Goal: Task Accomplishment & Management: Manage account settings

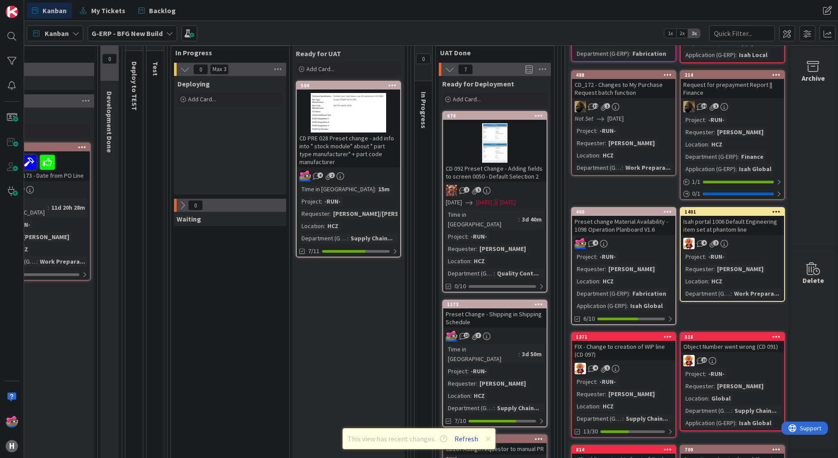
click at [472, 441] on button "Refresh" at bounding box center [466, 438] width 30 height 11
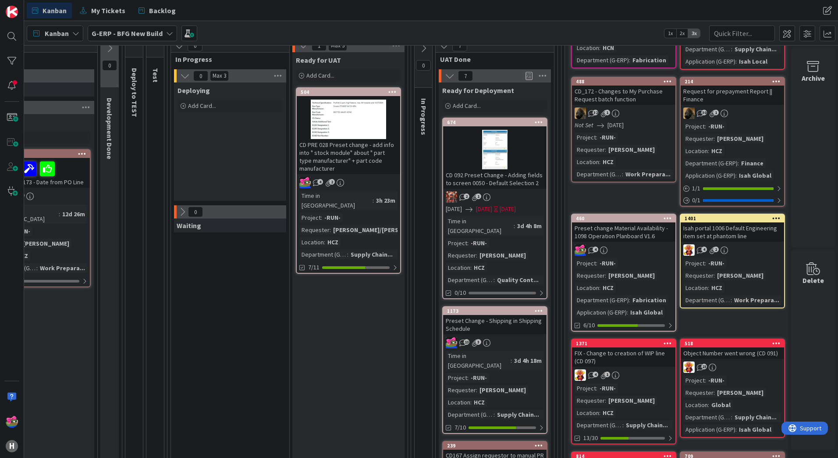
scroll to position [132, 352]
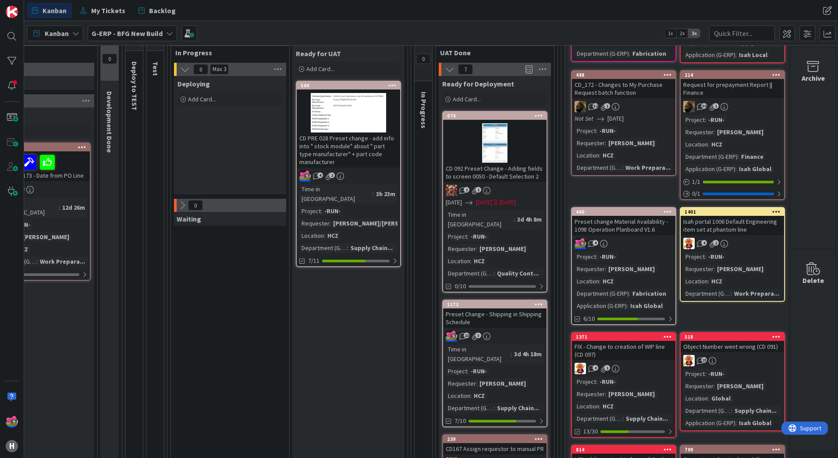
click at [513, 130] on div at bounding box center [494, 142] width 103 height 39
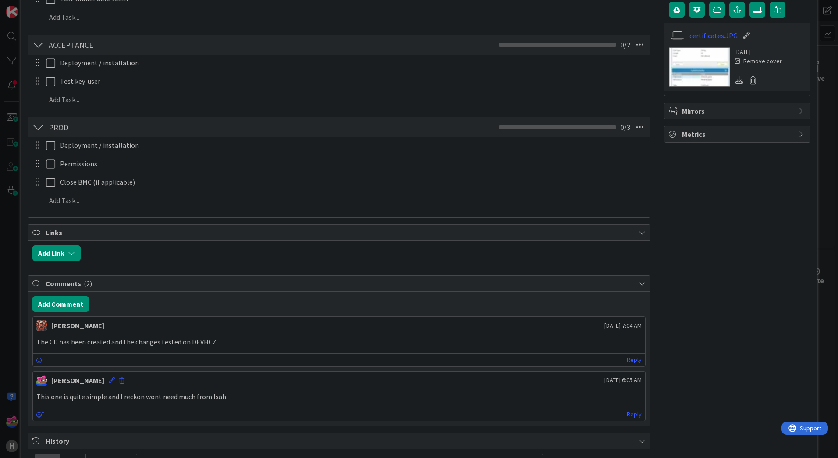
scroll to position [351, 0]
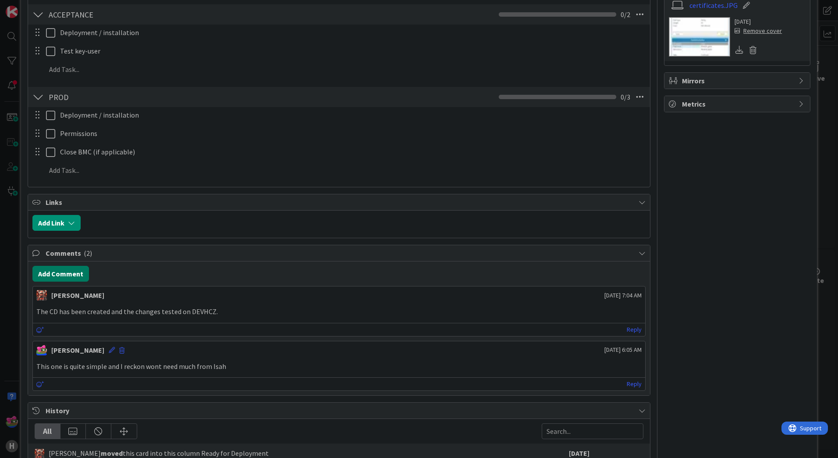
click at [62, 269] on button "Add Comment" at bounding box center [60, 274] width 57 height 16
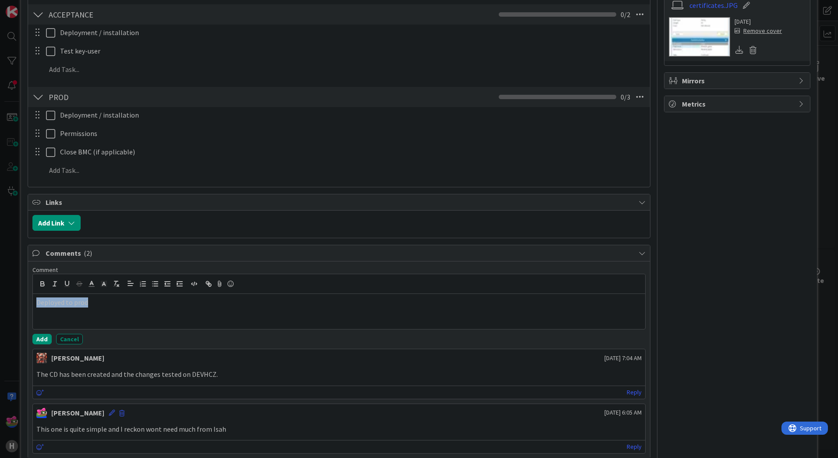
drag, startPoint x: 90, startPoint y: 307, endPoint x: 32, endPoint y: 302, distance: 58.9
click at [32, 302] on div "Comment Deployed to prod Add Cancel [PERSON_NAME] [DATE] 7:04 AM The CD has bee…" at bounding box center [339, 359] width 622 height 196
copy p "Deployed to prod"
click at [41, 341] on button "Add" at bounding box center [41, 339] width 19 height 11
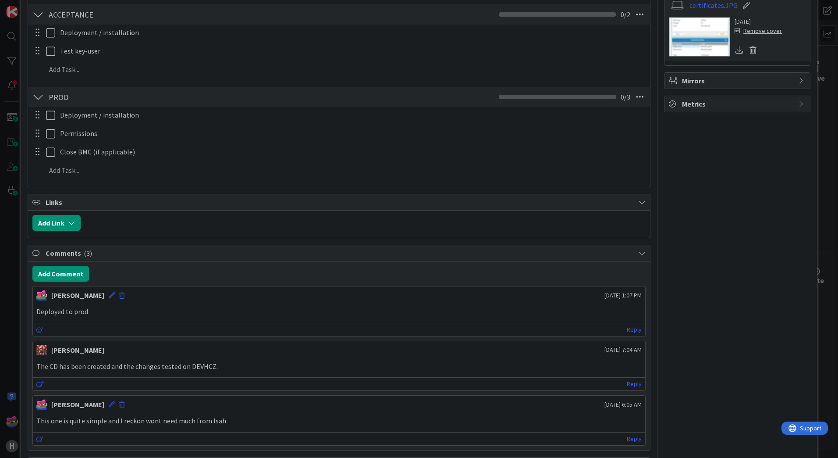
scroll to position [0, 0]
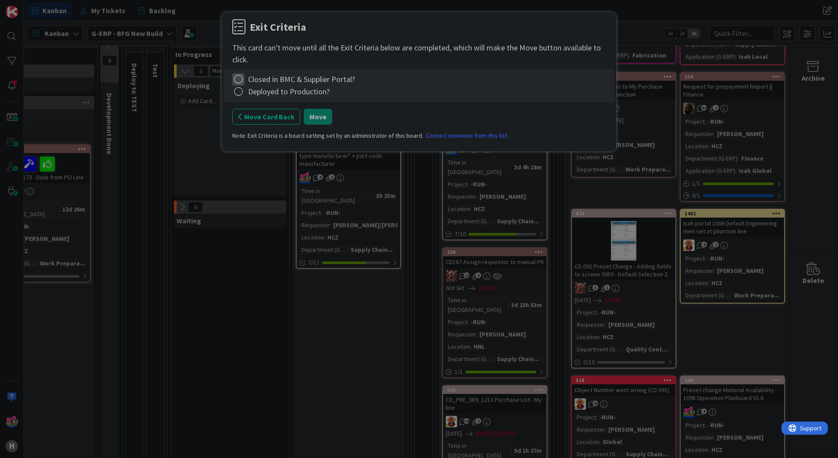
click at [238, 78] on icon at bounding box center [238, 79] width 12 height 12
click at [237, 89] on div "Complete Not Applicable Note... Clear" at bounding box center [287, 116] width 110 height 60
click at [246, 94] on link "Complete" at bounding box center [287, 97] width 110 height 13
click at [240, 92] on icon at bounding box center [238, 91] width 12 height 12
click at [248, 106] on link "Complete" at bounding box center [287, 109] width 110 height 13
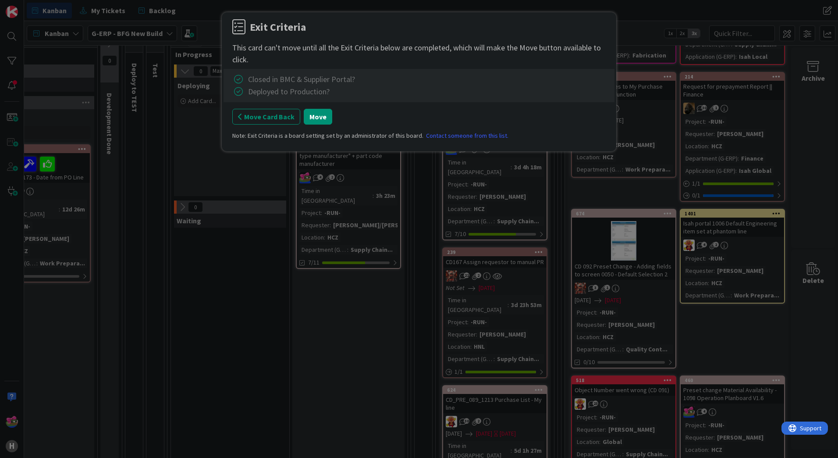
click at [251, 117] on button "Move Card Back" at bounding box center [266, 117] width 68 height 16
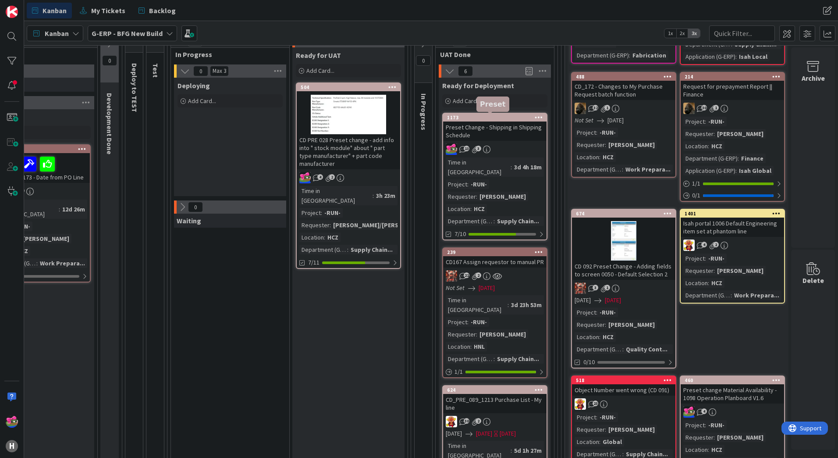
drag, startPoint x: 470, startPoint y: 116, endPoint x: 461, endPoint y: 117, distance: 9.7
click at [461, 117] on div "1173" at bounding box center [497, 117] width 100 height 6
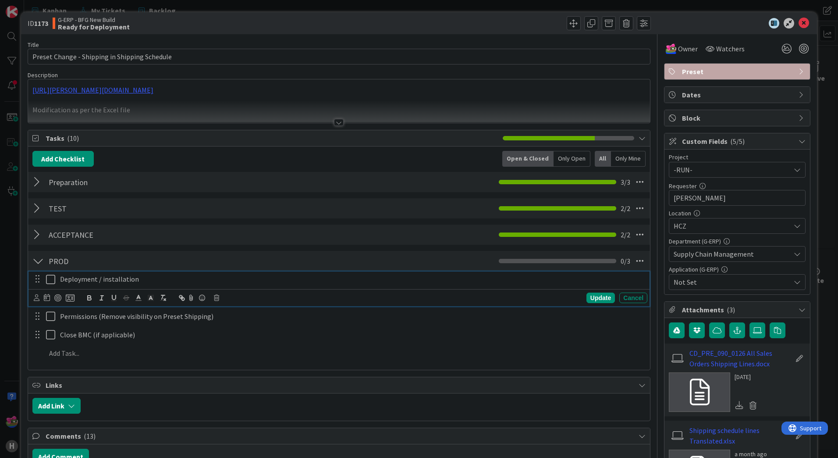
click at [48, 280] on icon at bounding box center [52, 279] width 13 height 11
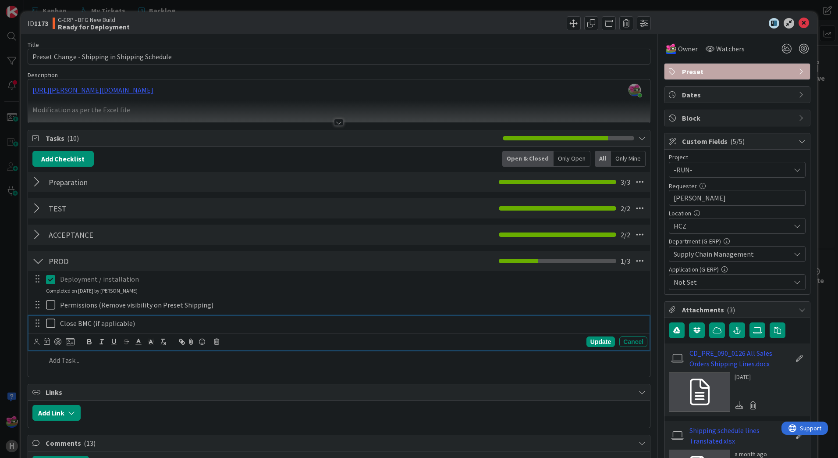
click at [50, 324] on icon at bounding box center [52, 323] width 13 height 11
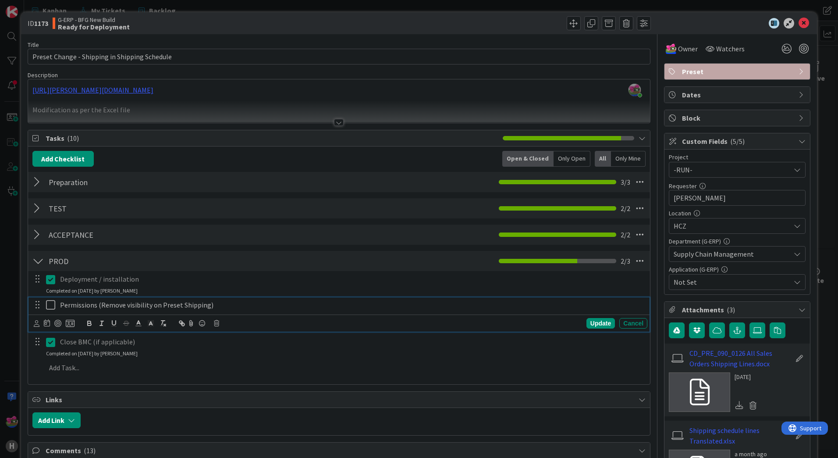
click at [52, 306] on icon at bounding box center [52, 304] width 13 height 11
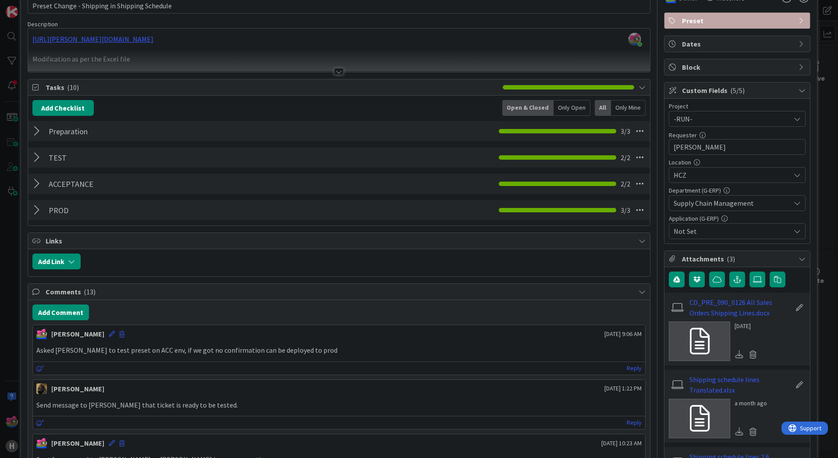
scroll to position [175, 0]
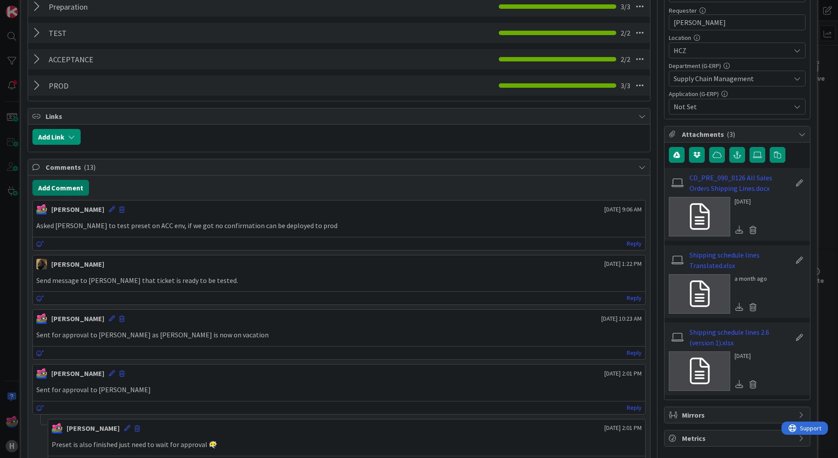
click at [59, 190] on button "Add Comment" at bounding box center [60, 188] width 57 height 16
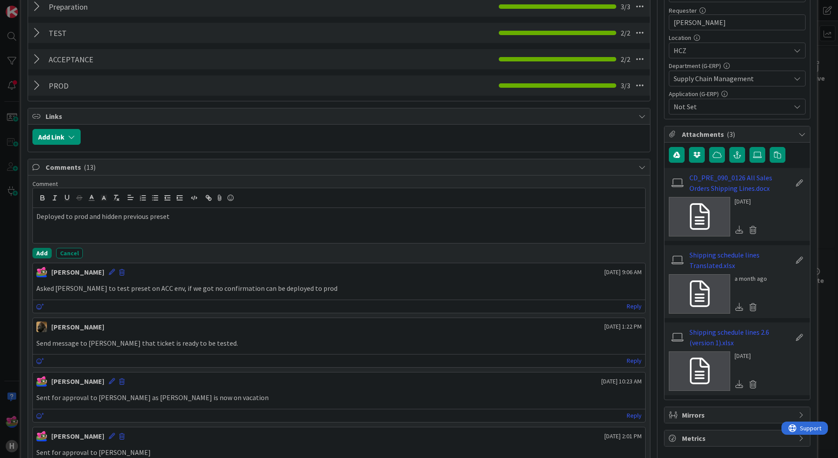
click at [43, 256] on button "Add" at bounding box center [41, 253] width 19 height 11
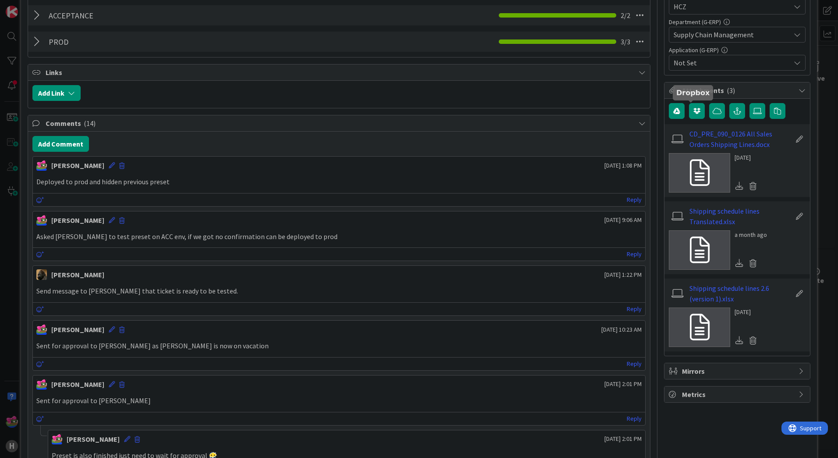
scroll to position [0, 0]
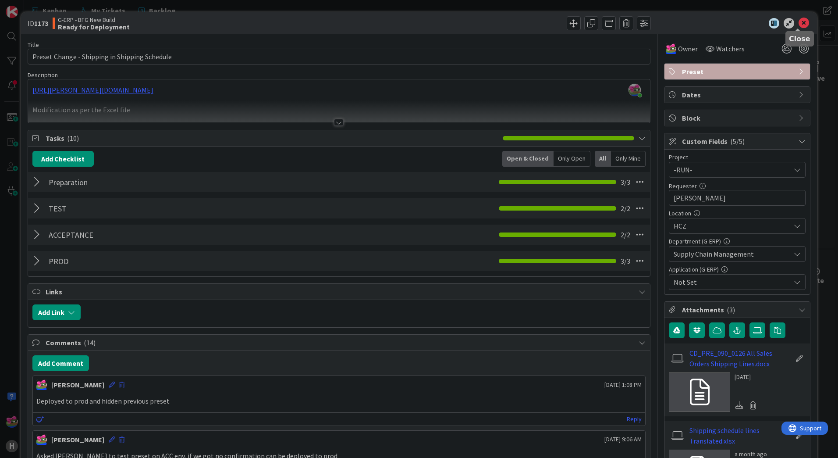
click at [799, 18] on icon at bounding box center [804, 23] width 11 height 11
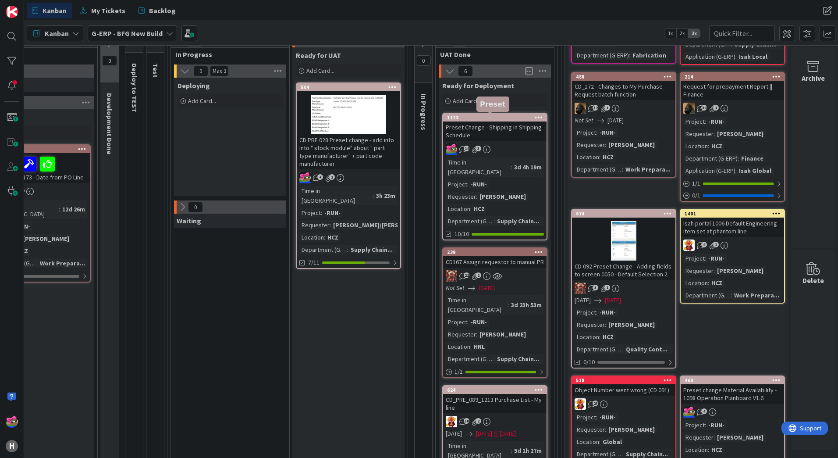
click at [466, 117] on div "1173" at bounding box center [497, 117] width 100 height 6
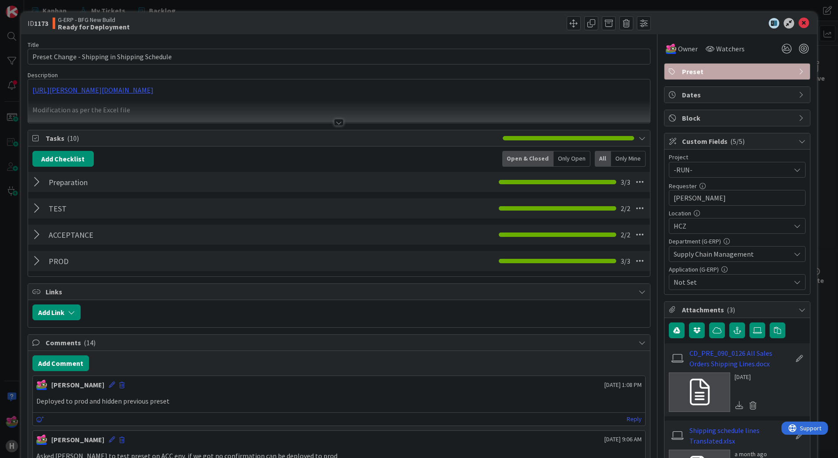
click at [336, 120] on div at bounding box center [339, 122] width 10 height 7
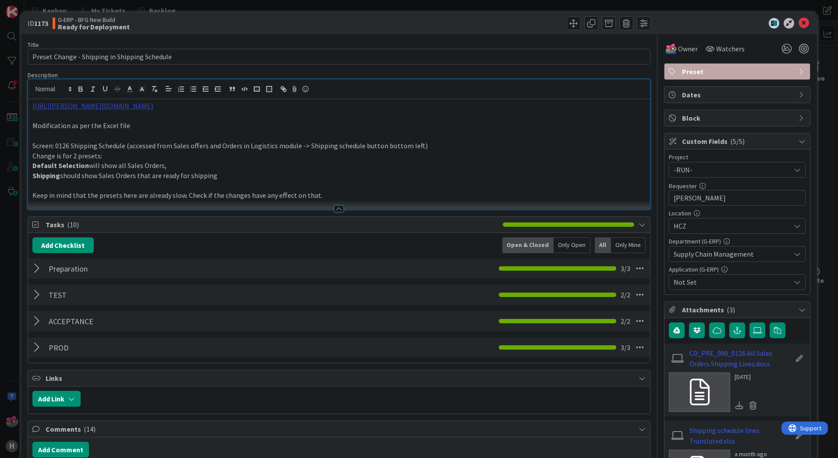
click at [153, 106] on link "[URL][PERSON_NAME][DOMAIN_NAME]" at bounding box center [92, 105] width 121 height 9
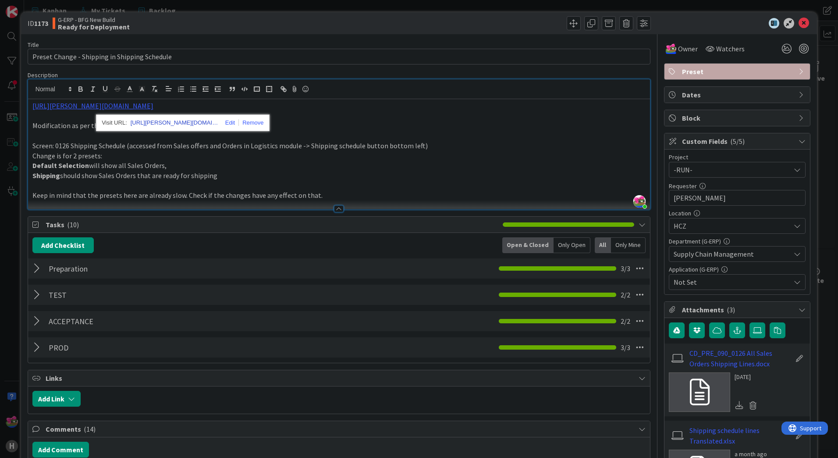
click at [179, 121] on link "[URL][PERSON_NAME][DOMAIN_NAME]" at bounding box center [175, 122] width 88 height 11
click at [799, 22] on icon at bounding box center [804, 23] width 11 height 11
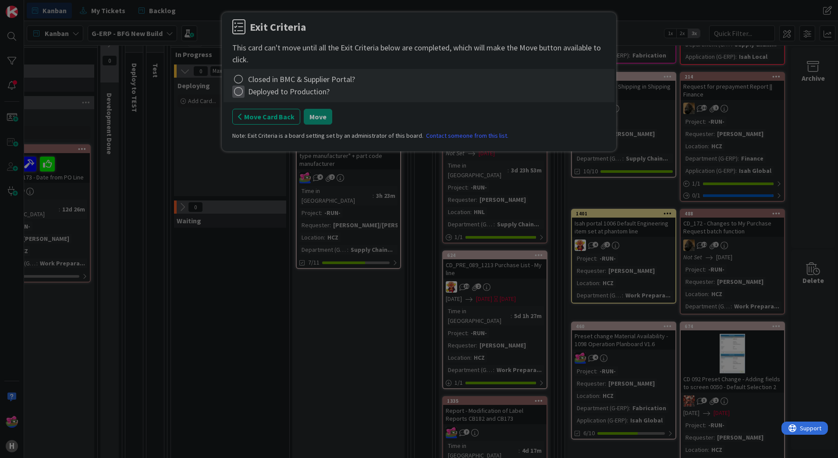
click at [233, 90] on icon at bounding box center [238, 91] width 12 height 12
click at [251, 110] on link "Complete" at bounding box center [287, 109] width 110 height 13
click at [240, 81] on icon at bounding box center [238, 79] width 12 height 12
click at [255, 100] on link "Complete" at bounding box center [287, 97] width 110 height 13
click at [321, 120] on button "Move" at bounding box center [318, 117] width 28 height 16
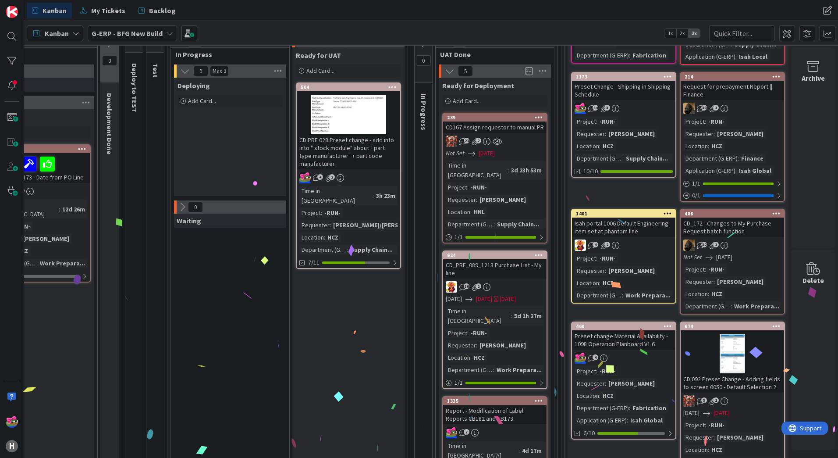
click at [480, 251] on div "624" at bounding box center [494, 255] width 103 height 8
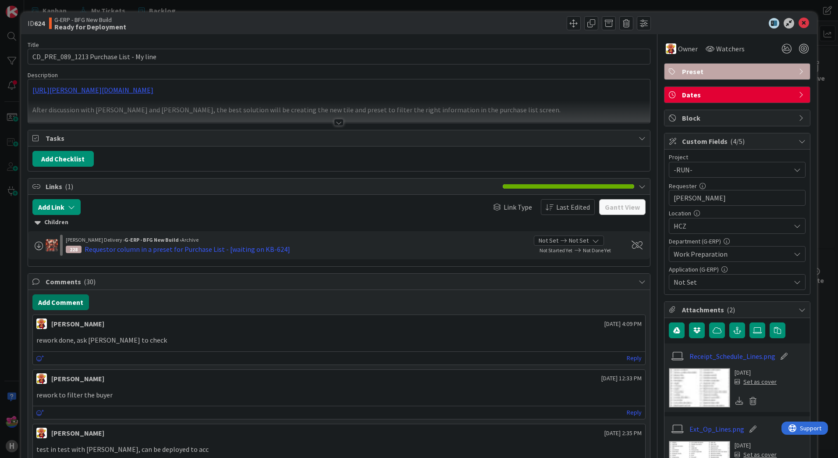
click at [57, 302] on button "Add Comment" at bounding box center [60, 302] width 57 height 16
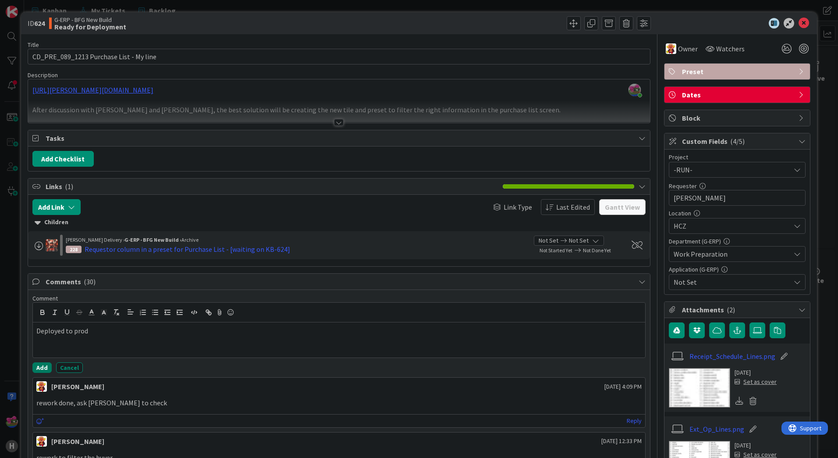
click at [46, 367] on button "Add" at bounding box center [41, 367] width 19 height 11
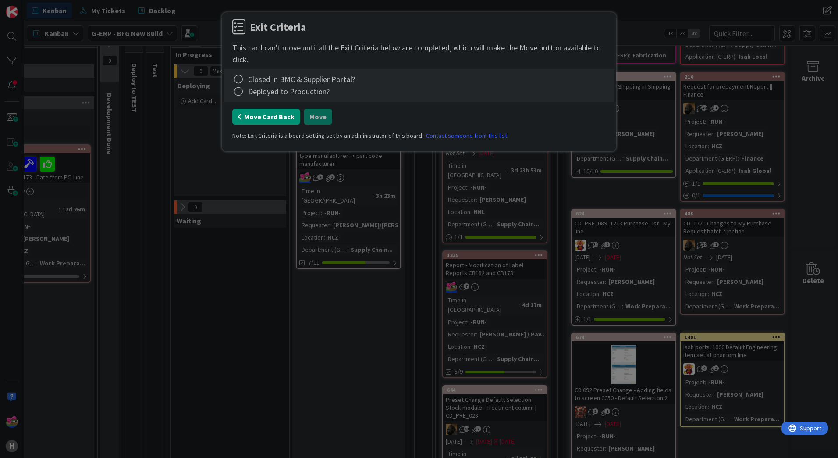
click at [273, 114] on button "Move Card Back" at bounding box center [266, 117] width 68 height 16
click at [239, 81] on icon at bounding box center [238, 79] width 12 height 12
click at [249, 96] on link "Complete" at bounding box center [287, 97] width 110 height 13
click at [243, 92] on icon at bounding box center [238, 91] width 12 height 12
click at [249, 106] on link "Complete" at bounding box center [287, 109] width 110 height 13
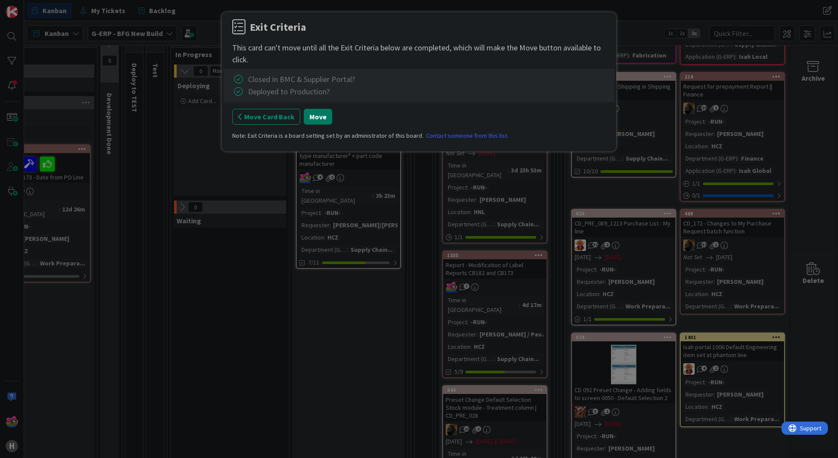
click at [318, 119] on button "Move" at bounding box center [318, 117] width 28 height 16
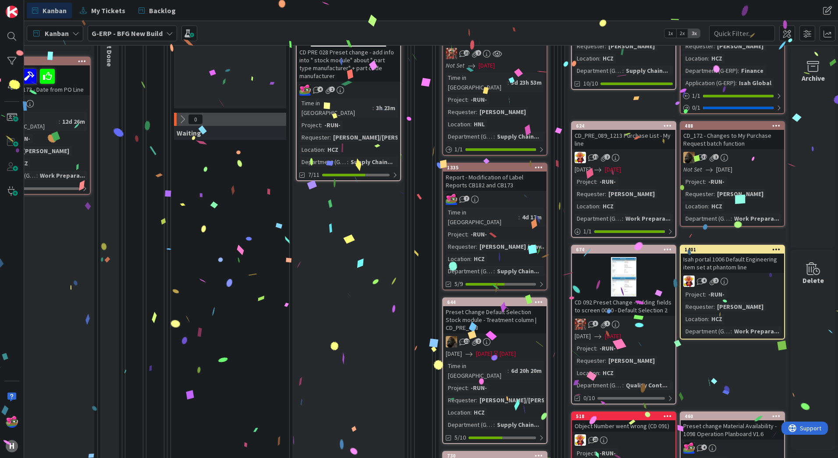
scroll to position [349, 352]
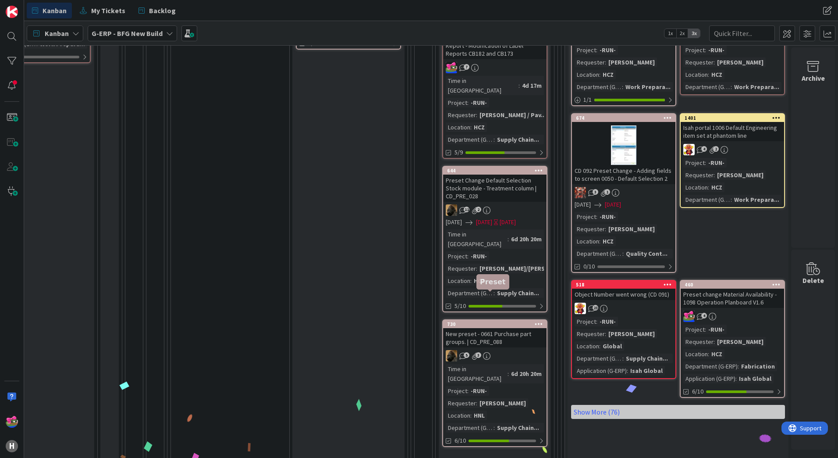
click at [461, 321] on div "730" at bounding box center [497, 324] width 100 height 6
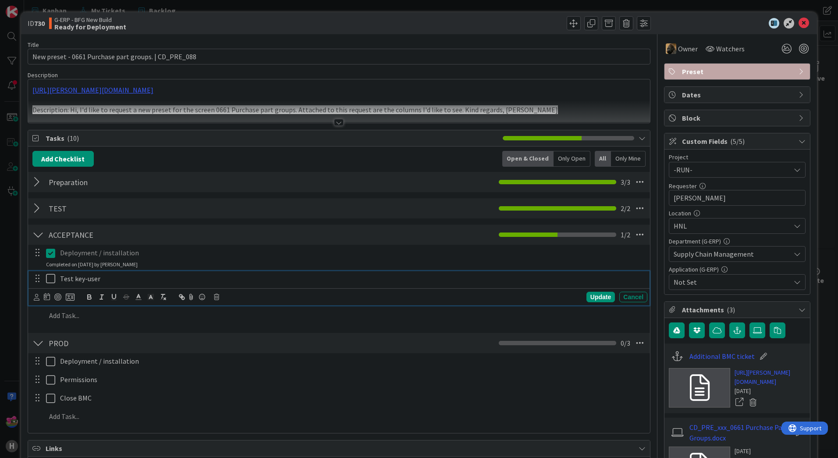
click at [50, 279] on icon at bounding box center [52, 278] width 13 height 11
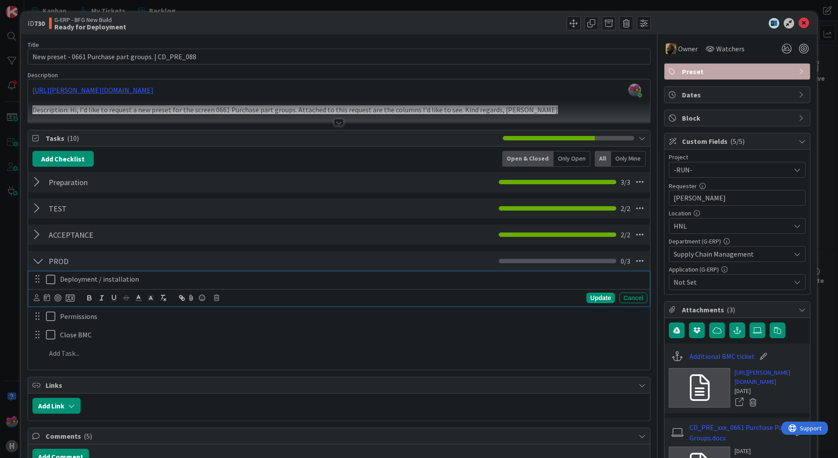
click at [49, 281] on icon at bounding box center [52, 279] width 13 height 11
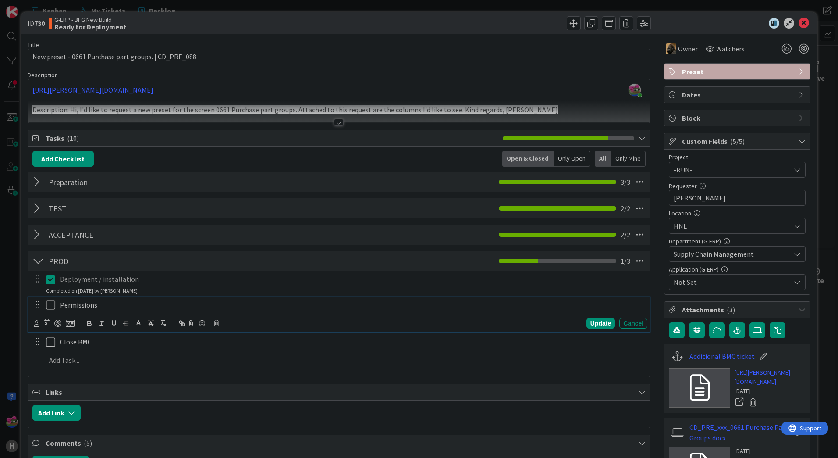
click at [49, 302] on icon at bounding box center [52, 304] width 13 height 11
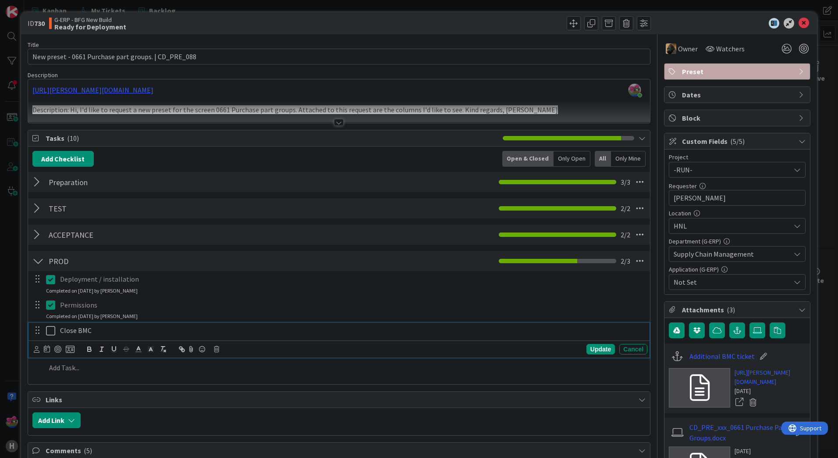
click at [51, 328] on icon at bounding box center [52, 330] width 13 height 11
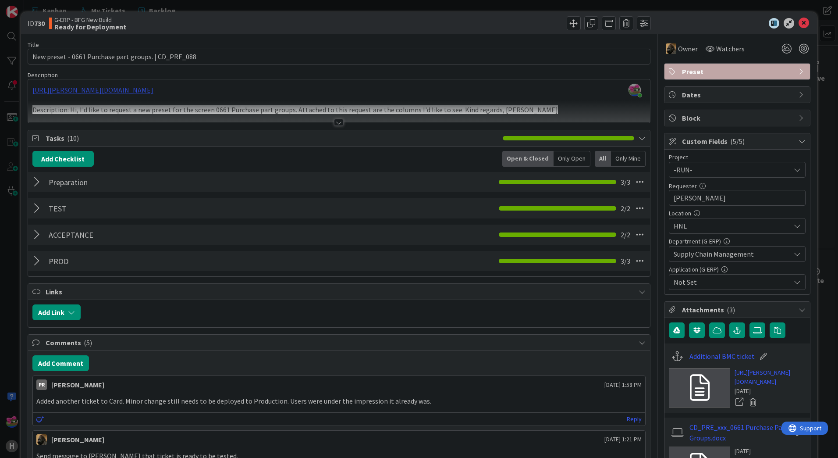
click at [160, 91] on div "[PERSON_NAME] just joined [URL][PERSON_NAME][DOMAIN_NAME] Description: Hi, I'd …" at bounding box center [339, 100] width 622 height 43
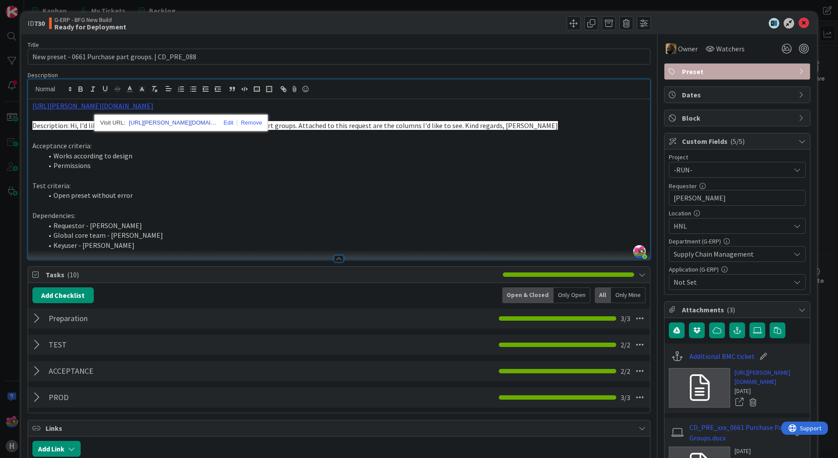
click at [181, 124] on link "[URL][PERSON_NAME][DOMAIN_NAME]" at bounding box center [173, 122] width 88 height 11
click at [799, 20] on icon at bounding box center [804, 23] width 11 height 11
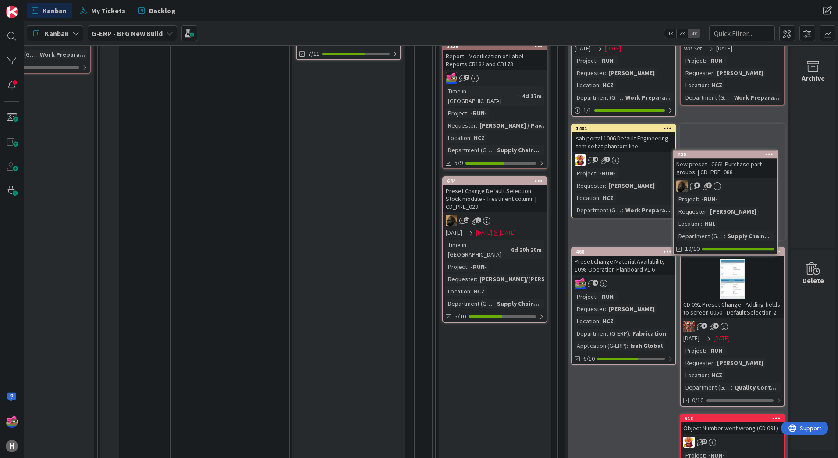
scroll to position [337, 352]
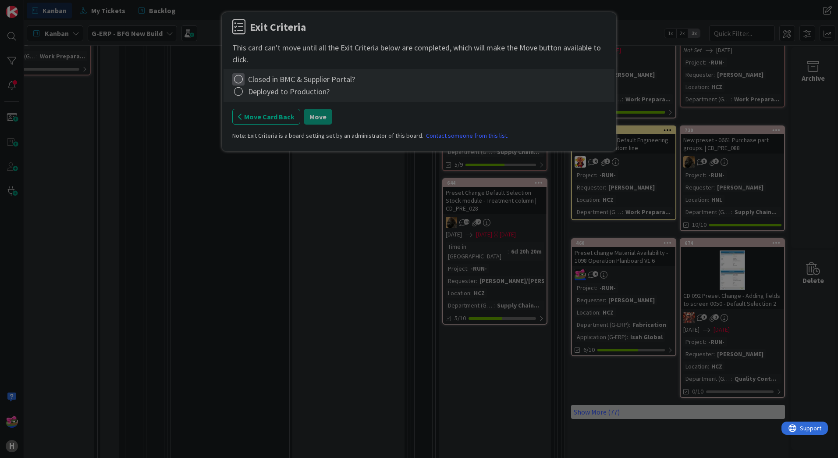
click at [238, 78] on icon at bounding box center [238, 79] width 12 height 12
click at [259, 98] on link "Complete" at bounding box center [287, 97] width 110 height 13
click at [233, 92] on icon at bounding box center [238, 91] width 12 height 12
click at [254, 110] on link "Complete" at bounding box center [287, 109] width 110 height 13
click at [308, 112] on button "Move" at bounding box center [318, 117] width 28 height 16
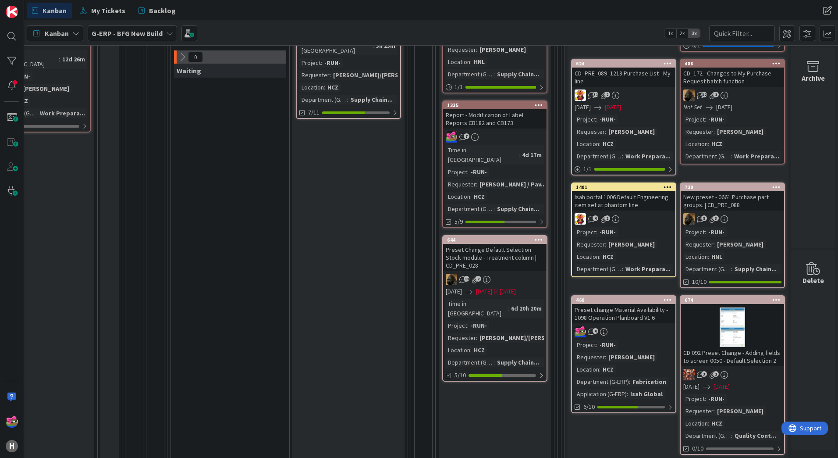
scroll to position [205, 352]
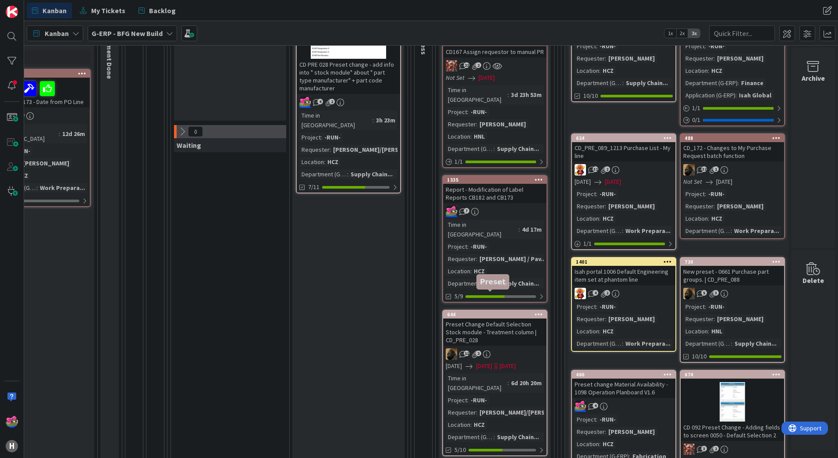
click at [482, 311] on div "644" at bounding box center [497, 314] width 100 height 6
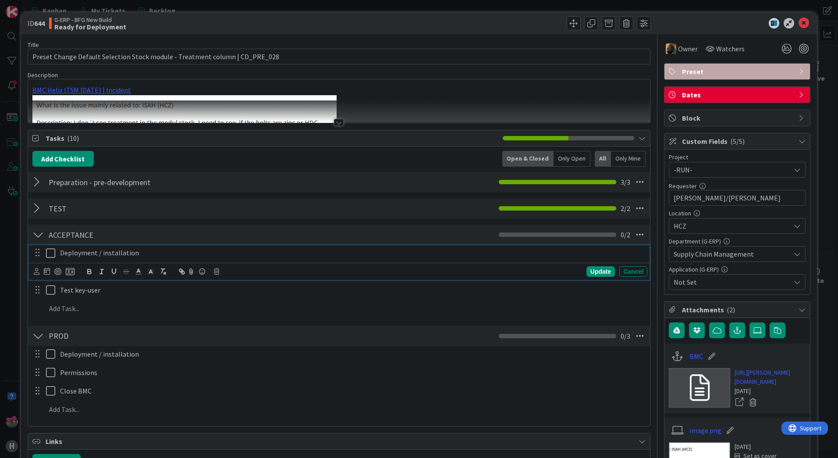
click at [46, 252] on icon at bounding box center [52, 253] width 13 height 11
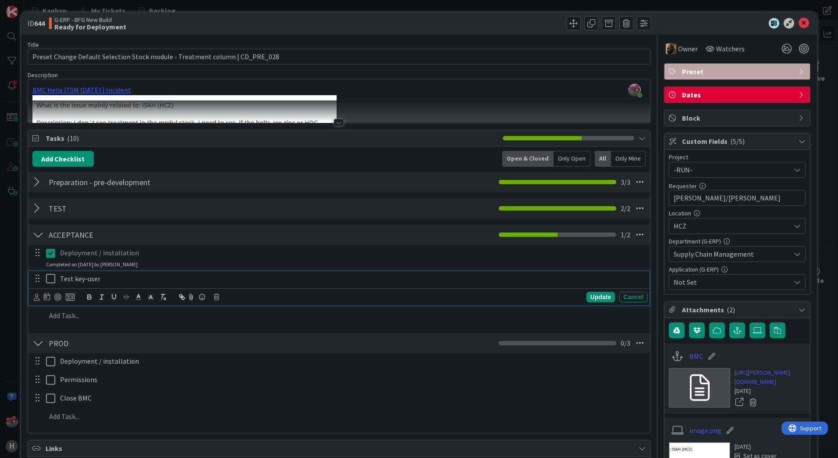
click at [50, 277] on icon at bounding box center [52, 278] width 13 height 11
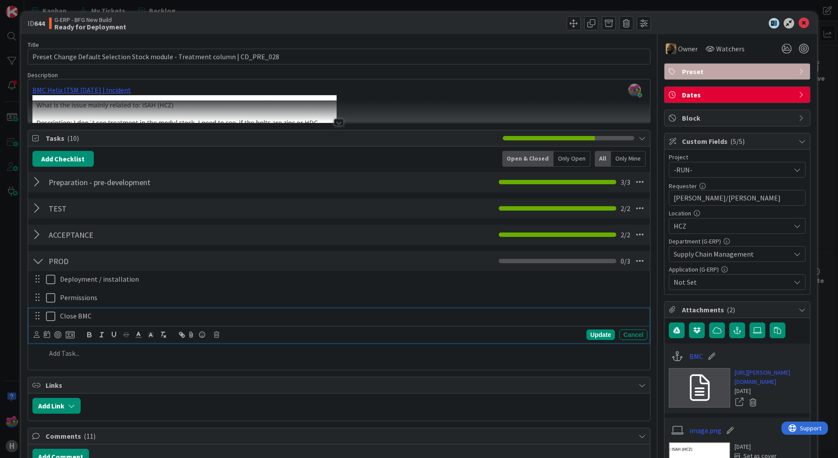
click at [48, 316] on icon at bounding box center [52, 316] width 13 height 11
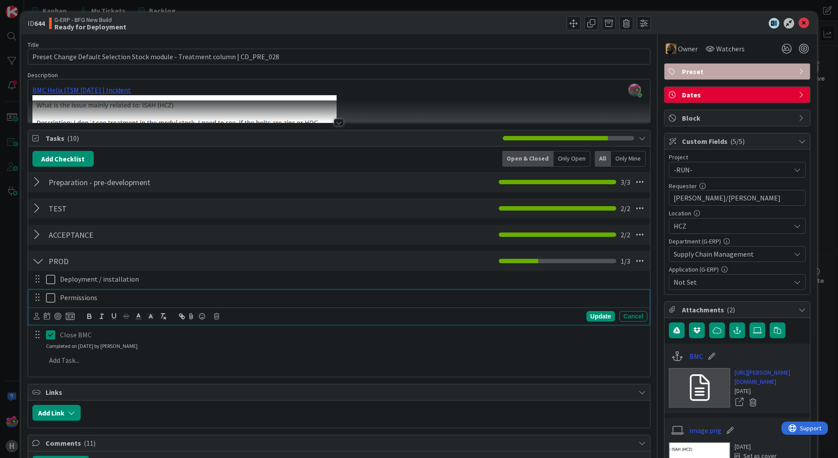
click at [51, 297] on icon at bounding box center [52, 297] width 13 height 11
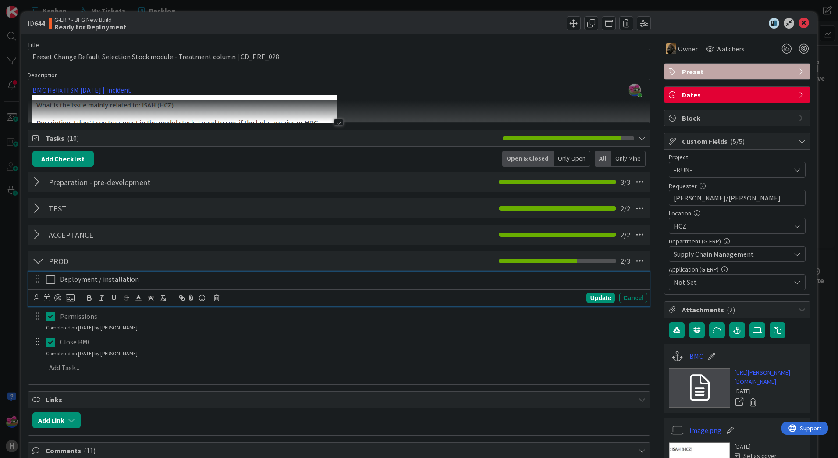
click at [51, 278] on icon at bounding box center [52, 279] width 13 height 11
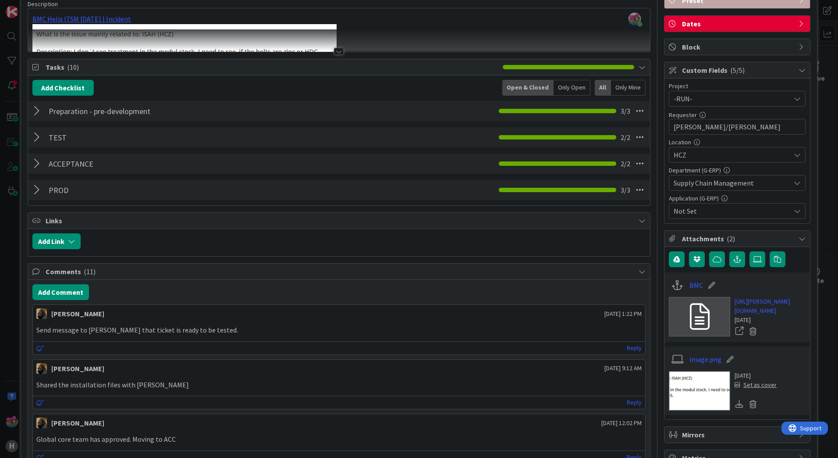
scroll to position [88, 0]
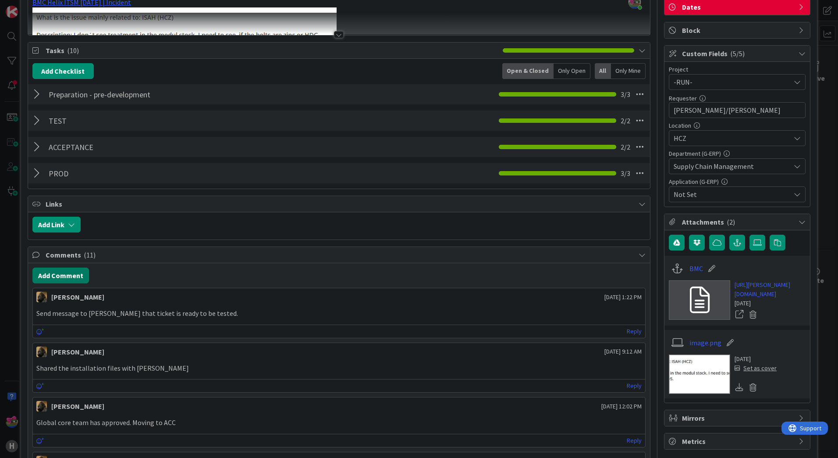
click at [73, 274] on button "Add Comment" at bounding box center [60, 275] width 57 height 16
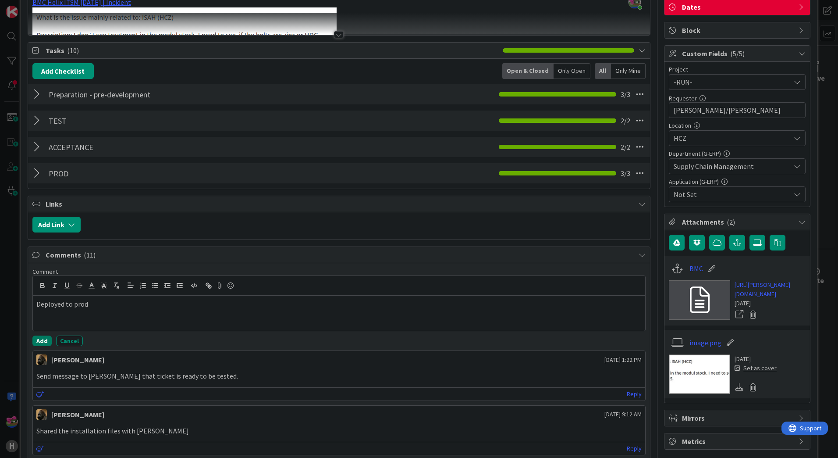
click at [40, 338] on button "Add" at bounding box center [41, 340] width 19 height 11
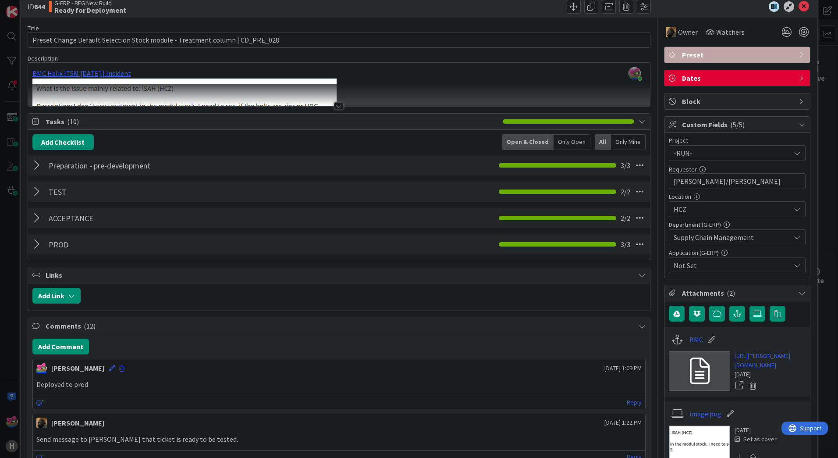
scroll to position [0, 0]
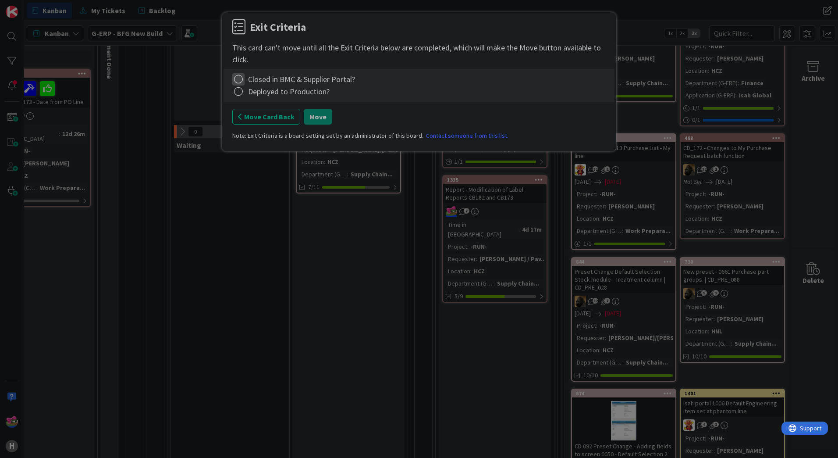
click at [240, 79] on icon at bounding box center [238, 79] width 12 height 12
click at [255, 98] on link "Complete" at bounding box center [287, 97] width 110 height 13
click at [238, 94] on icon at bounding box center [238, 91] width 12 height 12
click at [250, 107] on link "Complete" at bounding box center [287, 109] width 110 height 13
click at [320, 118] on button "Move" at bounding box center [318, 117] width 28 height 16
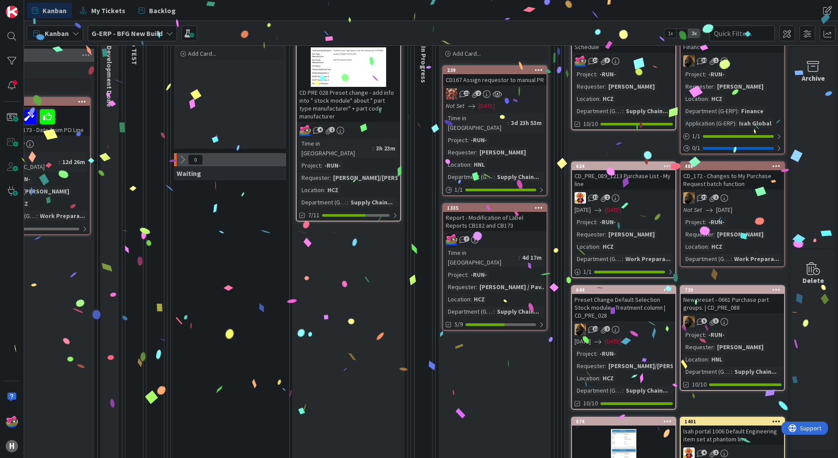
scroll to position [117, 352]
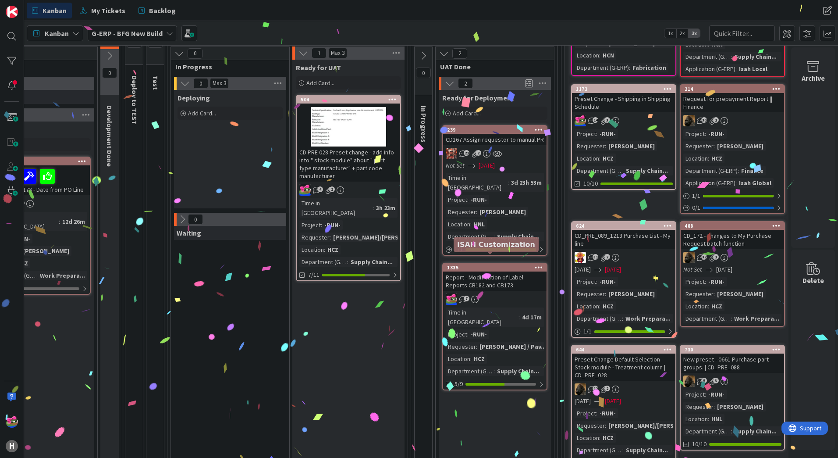
click at [479, 264] on div "1335" at bounding box center [497, 267] width 100 height 6
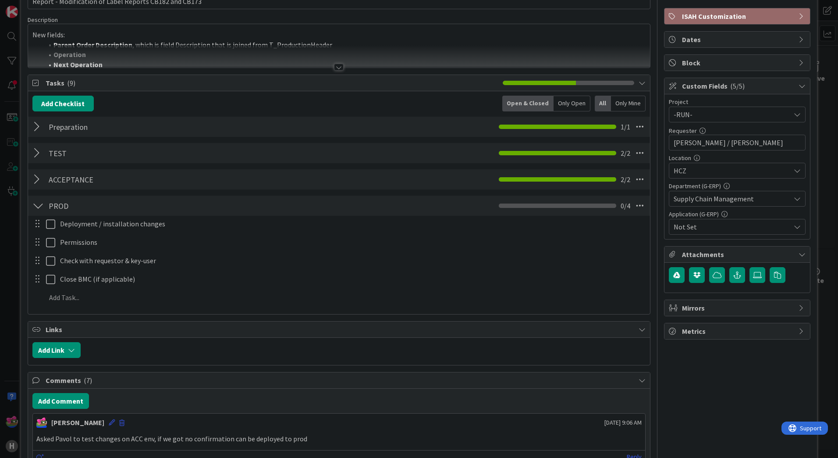
scroll to position [132, 0]
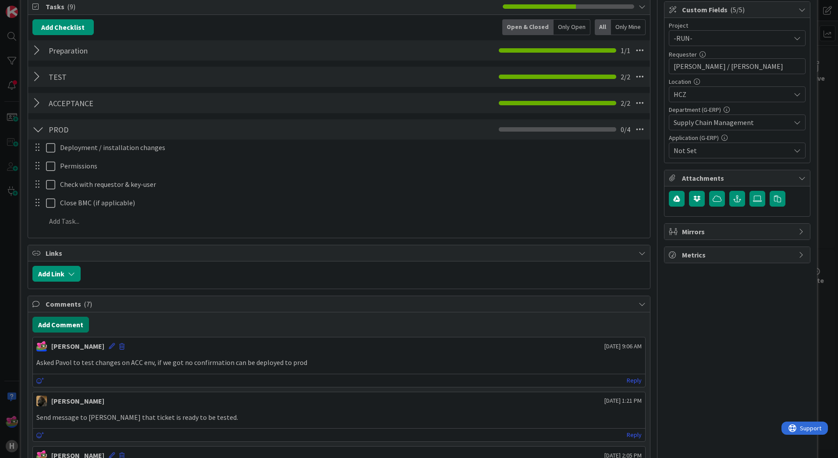
click at [58, 327] on button "Add Comment" at bounding box center [60, 324] width 57 height 16
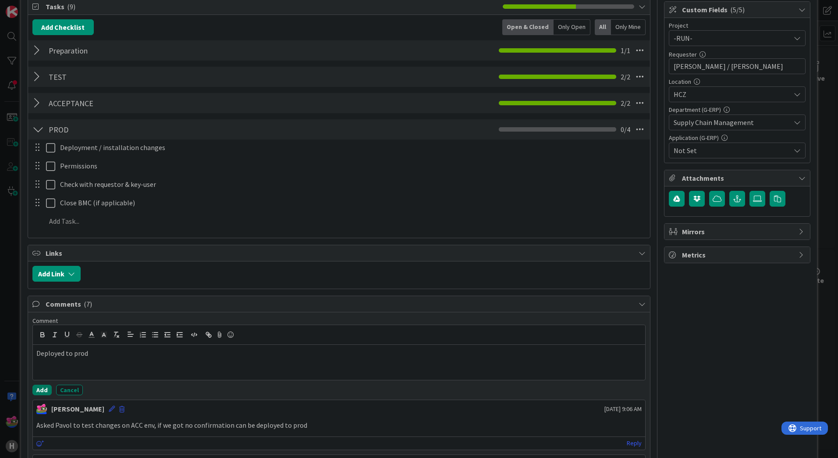
click at [45, 389] on button "Add" at bounding box center [41, 389] width 19 height 11
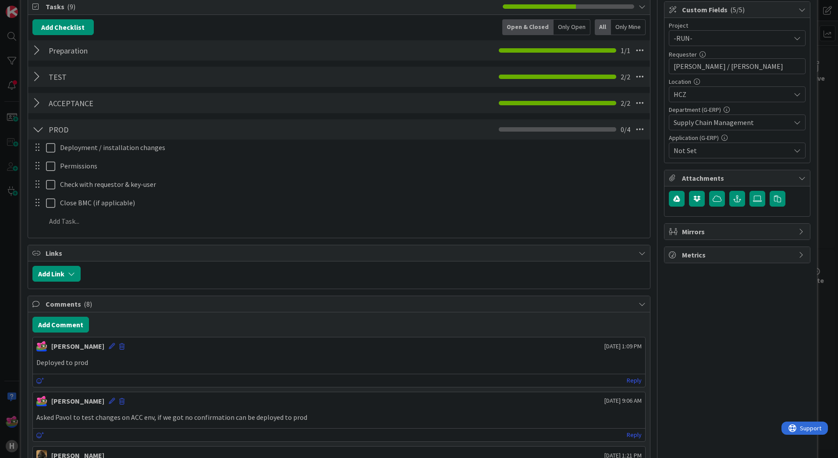
scroll to position [0, 0]
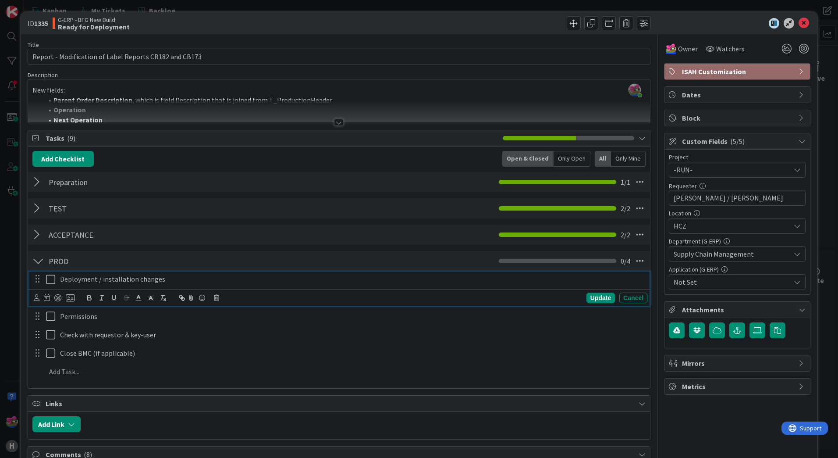
click at [48, 282] on icon at bounding box center [52, 279] width 13 height 11
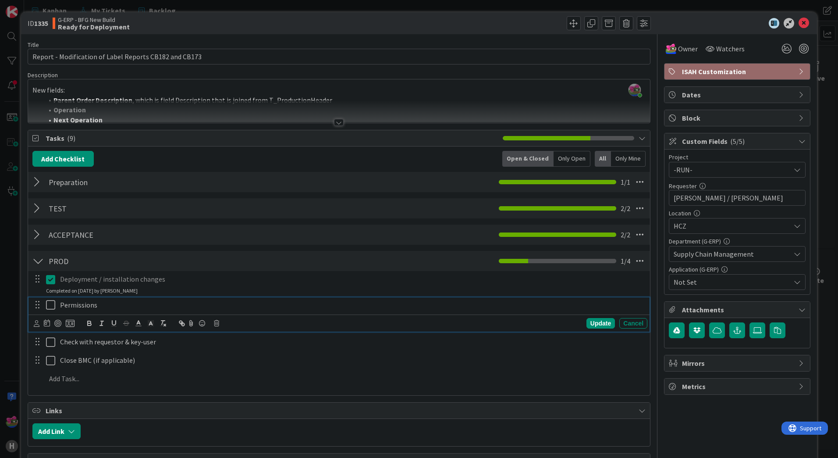
click at [49, 306] on icon at bounding box center [52, 304] width 13 height 11
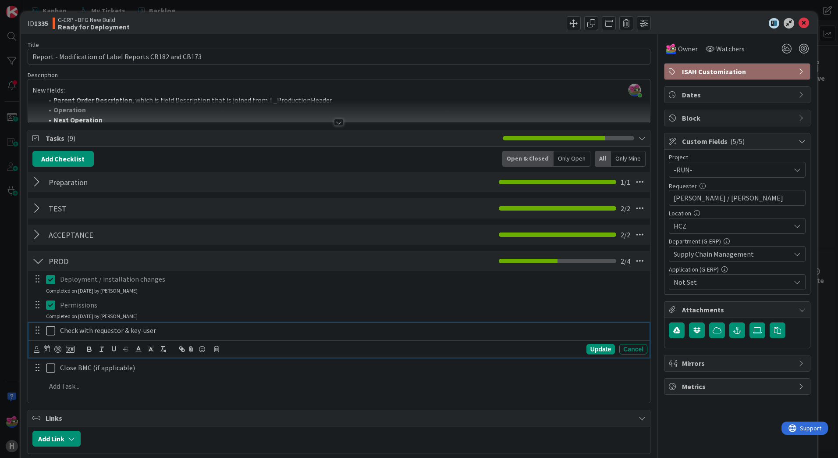
click at [46, 331] on icon at bounding box center [52, 330] width 13 height 11
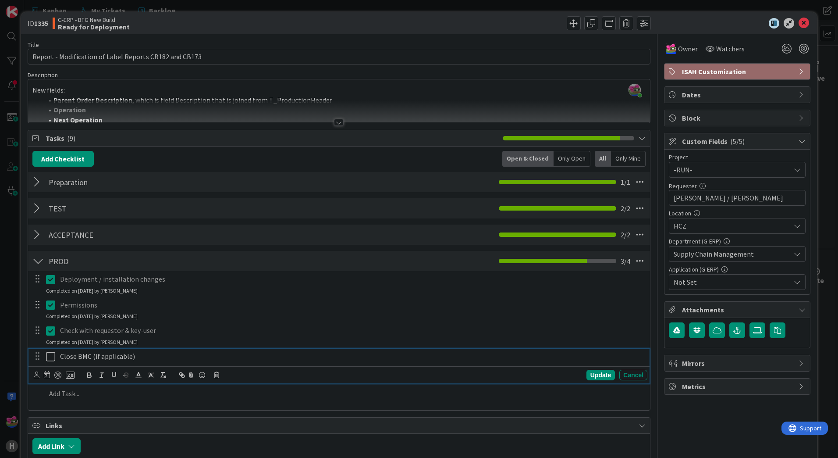
click at [50, 355] on icon at bounding box center [52, 356] width 13 height 11
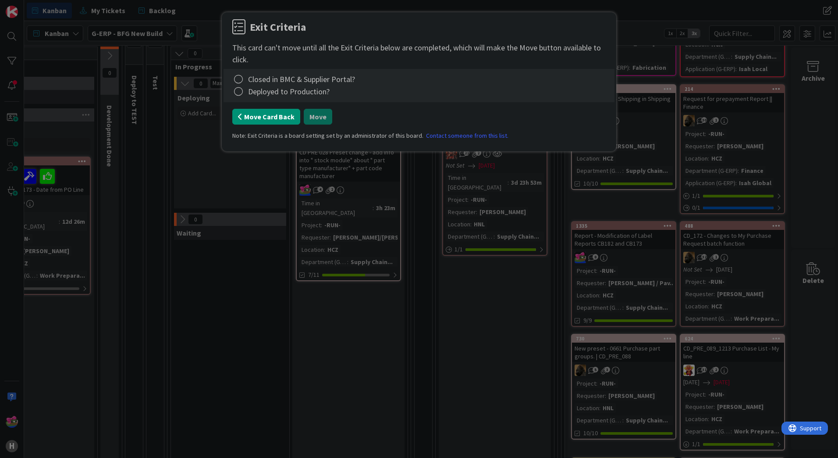
click at [261, 117] on button "Move Card Back" at bounding box center [266, 117] width 68 height 16
click at [239, 77] on icon at bounding box center [238, 79] width 12 height 12
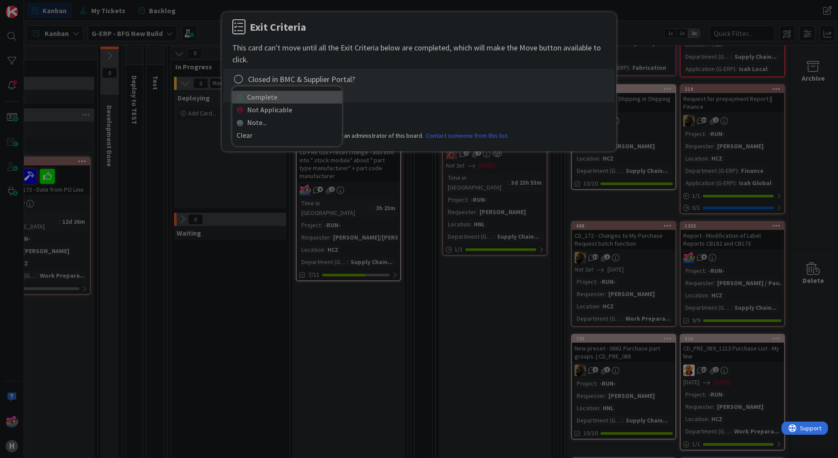
click at [249, 99] on link "Complete" at bounding box center [287, 97] width 110 height 13
click at [239, 92] on icon at bounding box center [238, 91] width 12 height 12
click at [252, 107] on link "Complete" at bounding box center [287, 109] width 110 height 13
click at [308, 119] on button "Move" at bounding box center [318, 117] width 28 height 16
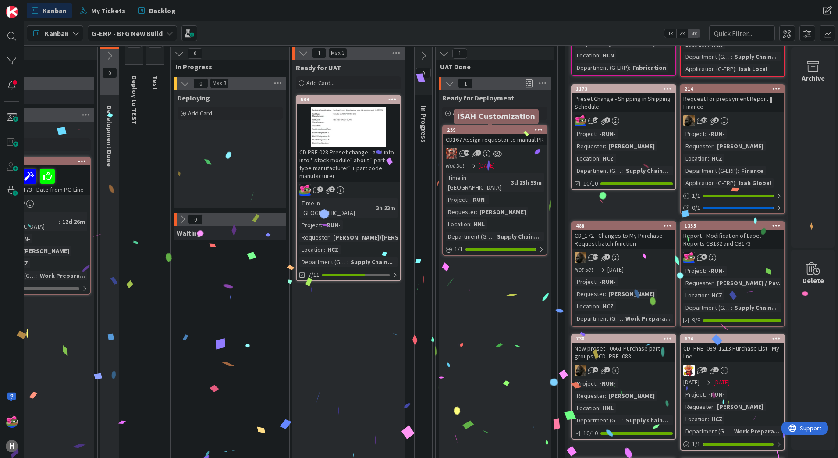
click at [457, 128] on div "239" at bounding box center [497, 130] width 100 height 6
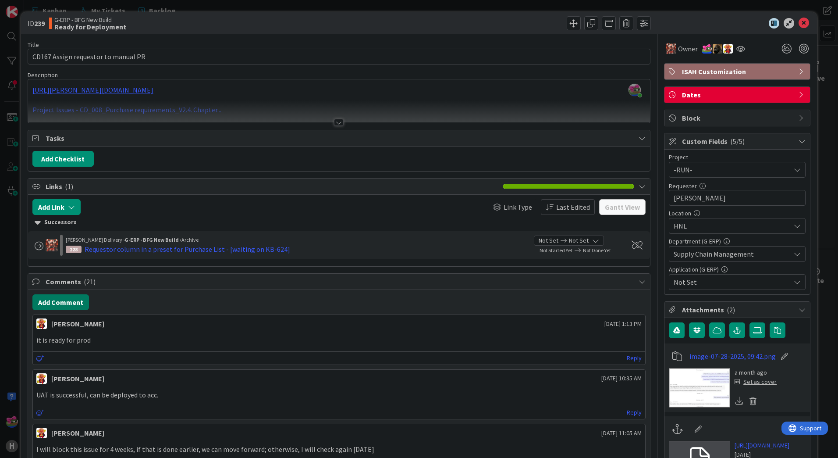
click at [64, 299] on button "Add Comment" at bounding box center [60, 302] width 57 height 16
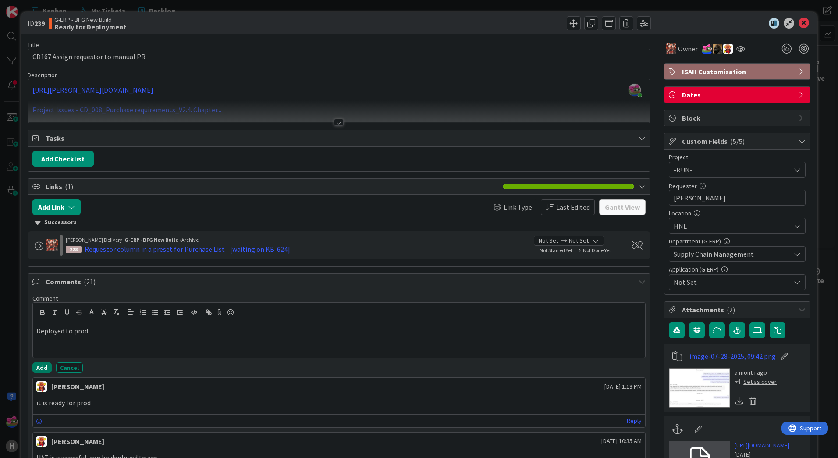
click at [46, 369] on button "Add" at bounding box center [41, 367] width 19 height 11
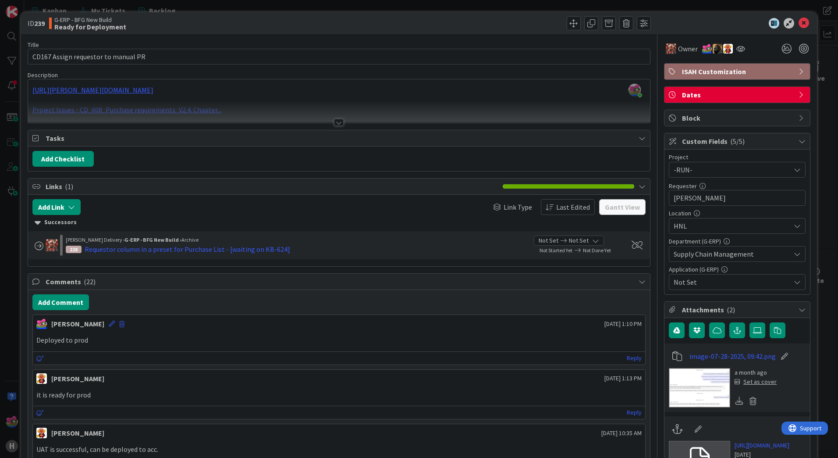
click at [338, 122] on div at bounding box center [339, 122] width 10 height 7
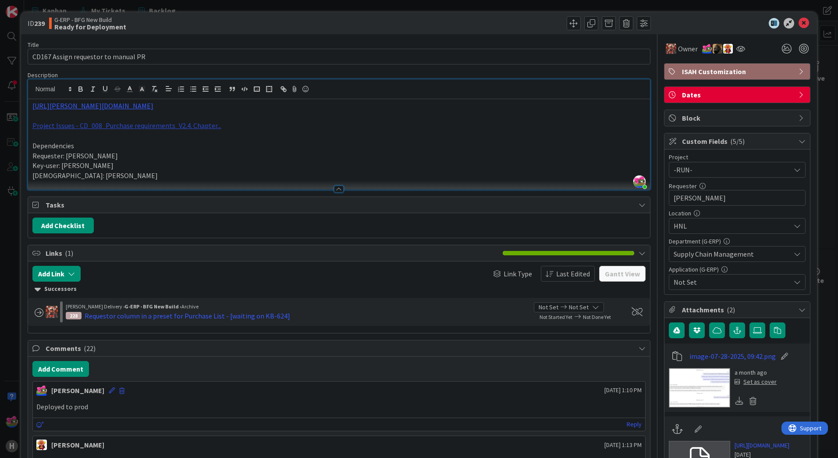
click at [176, 127] on link "Project Issues - CD_008_Purchase requirements_V2.4. Chapter..." at bounding box center [126, 125] width 189 height 9
click at [120, 143] on link "[URL][DOMAIN_NAME]" at bounding box center [103, 142] width 60 height 11
click at [126, 110] on p "[URL][PERSON_NAME][DOMAIN_NAME]" at bounding box center [338, 106] width 613 height 10
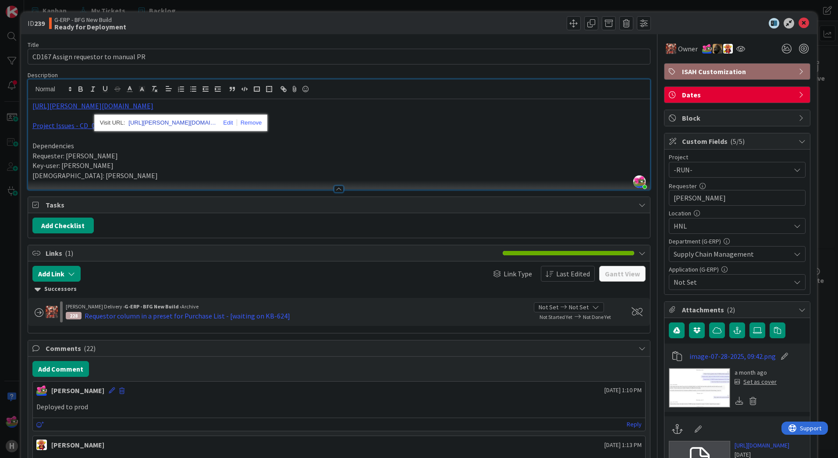
click at [131, 121] on link "[URL][PERSON_NAME][DOMAIN_NAME]" at bounding box center [172, 122] width 88 height 11
click at [65, 129] on link "Project Issues - CD_008_Purchase requirements_V2.4. Chapter..." at bounding box center [126, 125] width 189 height 9
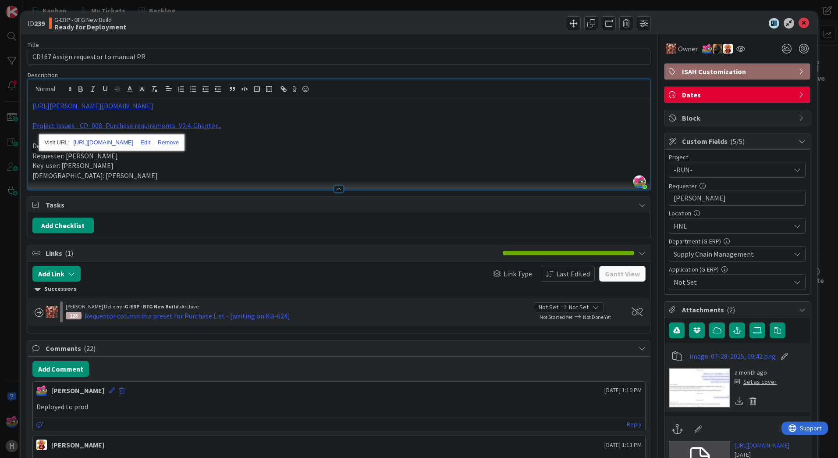
click at [120, 141] on link "[URL][DOMAIN_NAME]" at bounding box center [103, 142] width 60 height 11
click at [791, 20] on div at bounding box center [732, 23] width 155 height 11
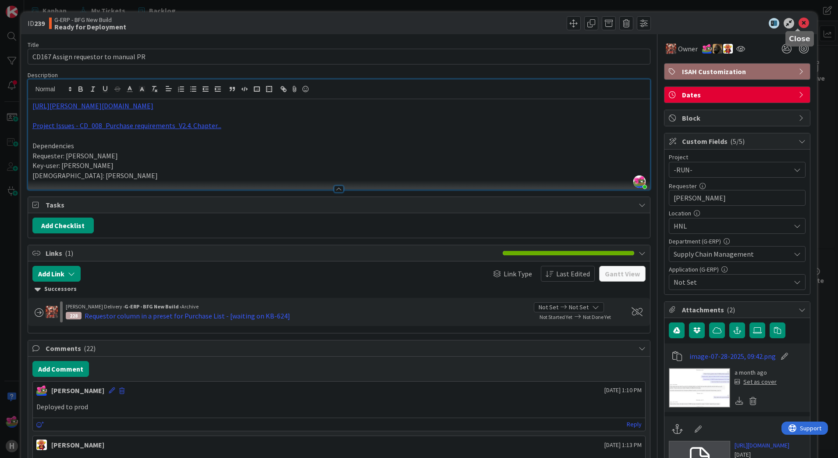
click at [799, 21] on icon at bounding box center [804, 23] width 11 height 11
